Goal: Check status: Check status

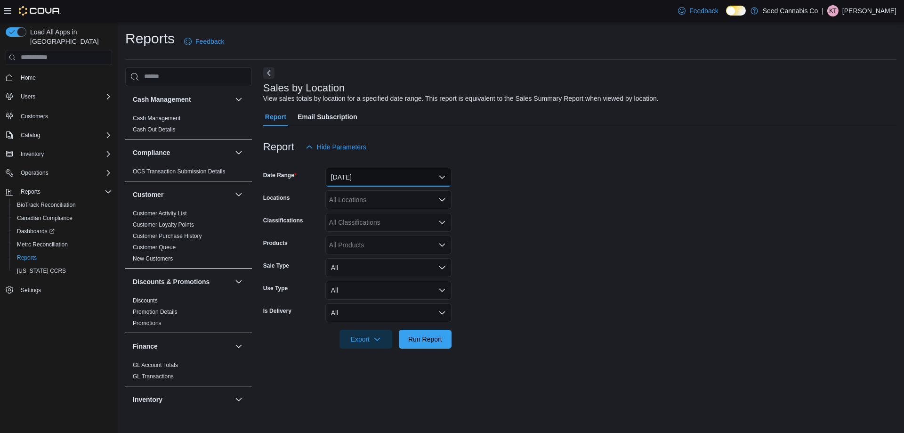
click at [367, 169] on button "[DATE]" at bounding box center [388, 177] width 126 height 19
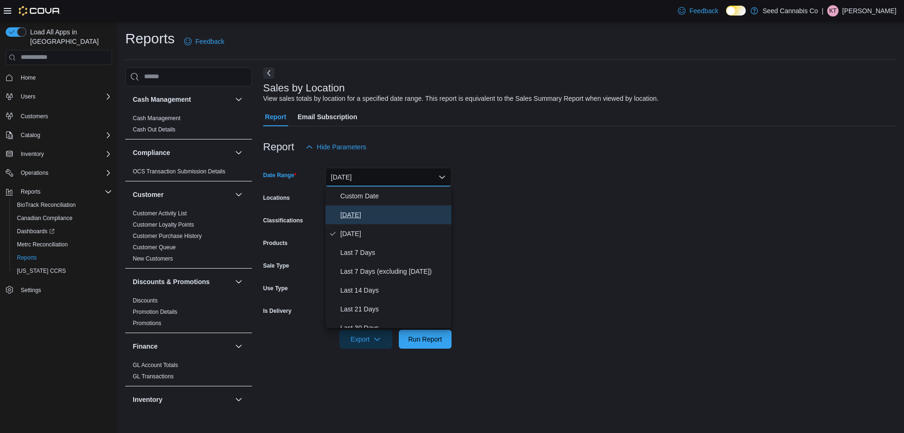
click at [368, 212] on span "[DATE]" at bounding box center [394, 214] width 107 height 11
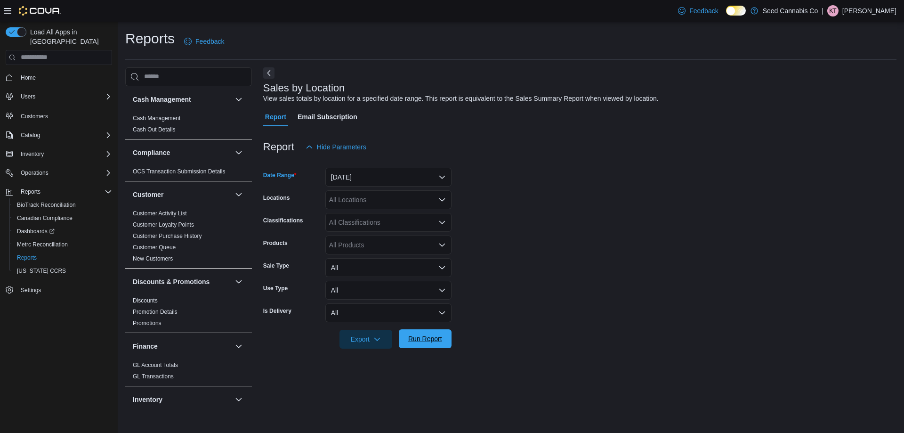
click at [427, 333] on span "Run Report" at bounding box center [425, 338] width 41 height 19
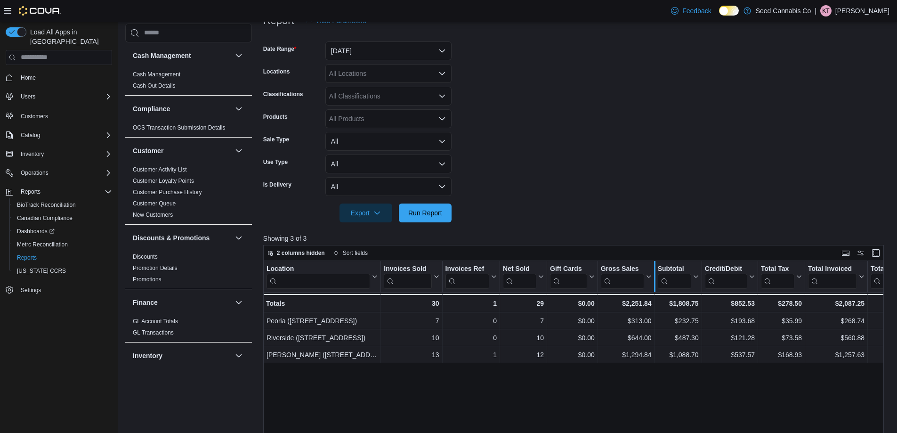
scroll to position [141, 0]
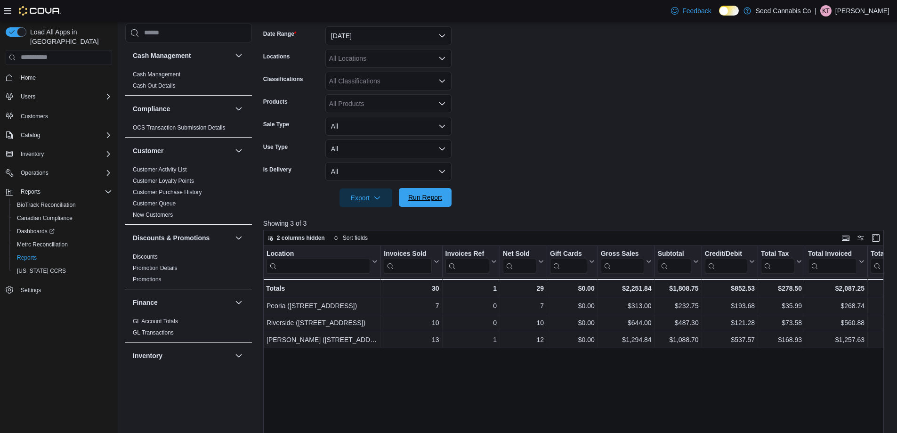
click at [434, 196] on span "Run Report" at bounding box center [425, 197] width 34 height 9
click at [430, 193] on span "Run Report" at bounding box center [425, 197] width 34 height 9
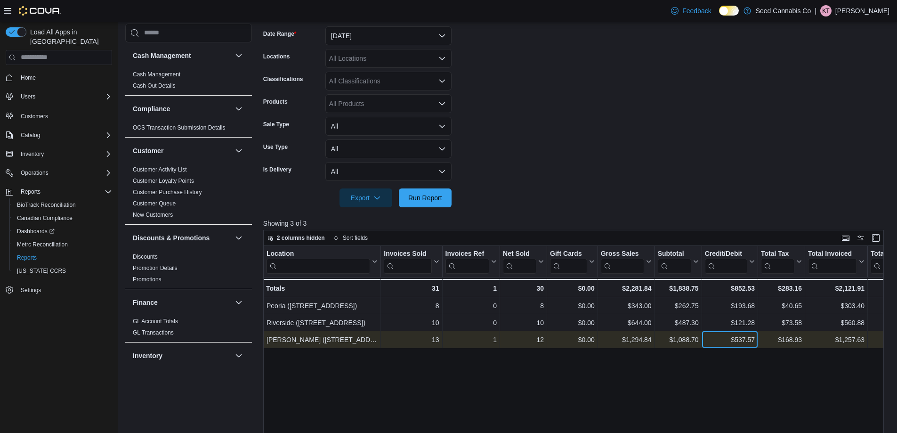
click at [741, 338] on div "$537.57" at bounding box center [730, 339] width 50 height 11
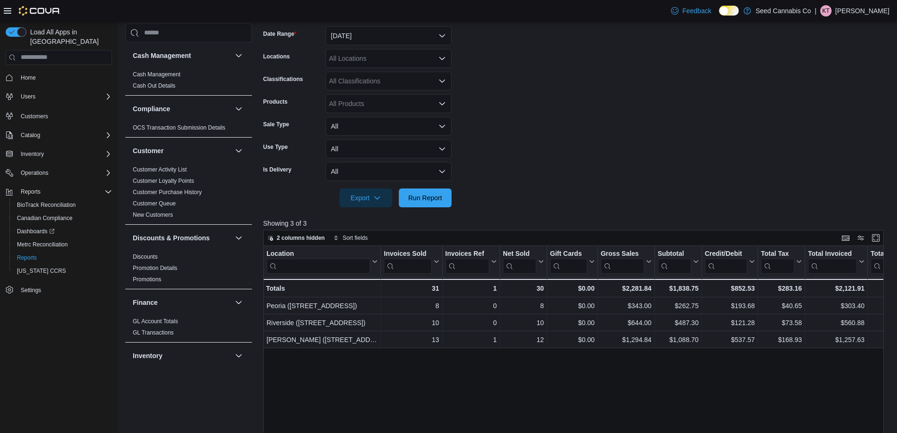
click at [746, 374] on div "Location Click to view column header actions Invoices Sold Click to view column…" at bounding box center [576, 411] width 627 height 330
